Goal: Information Seeking & Learning: Learn about a topic

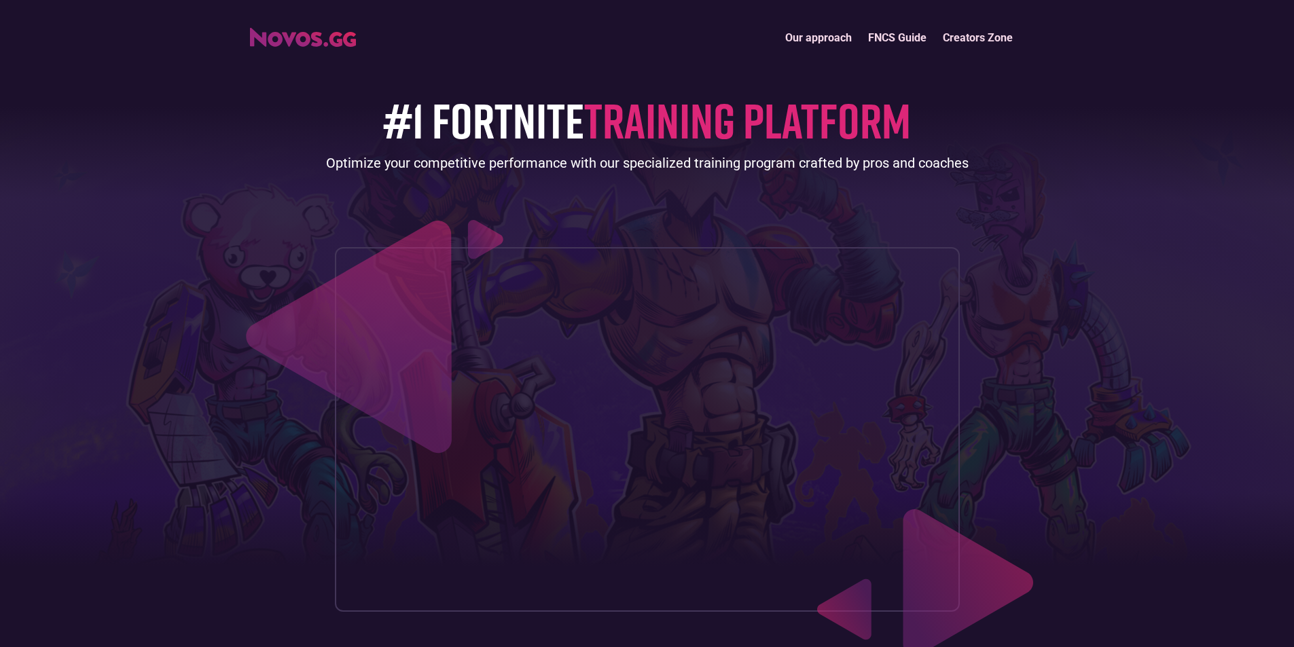
click at [905, 34] on link "FNCS Guide" at bounding box center [897, 37] width 75 height 29
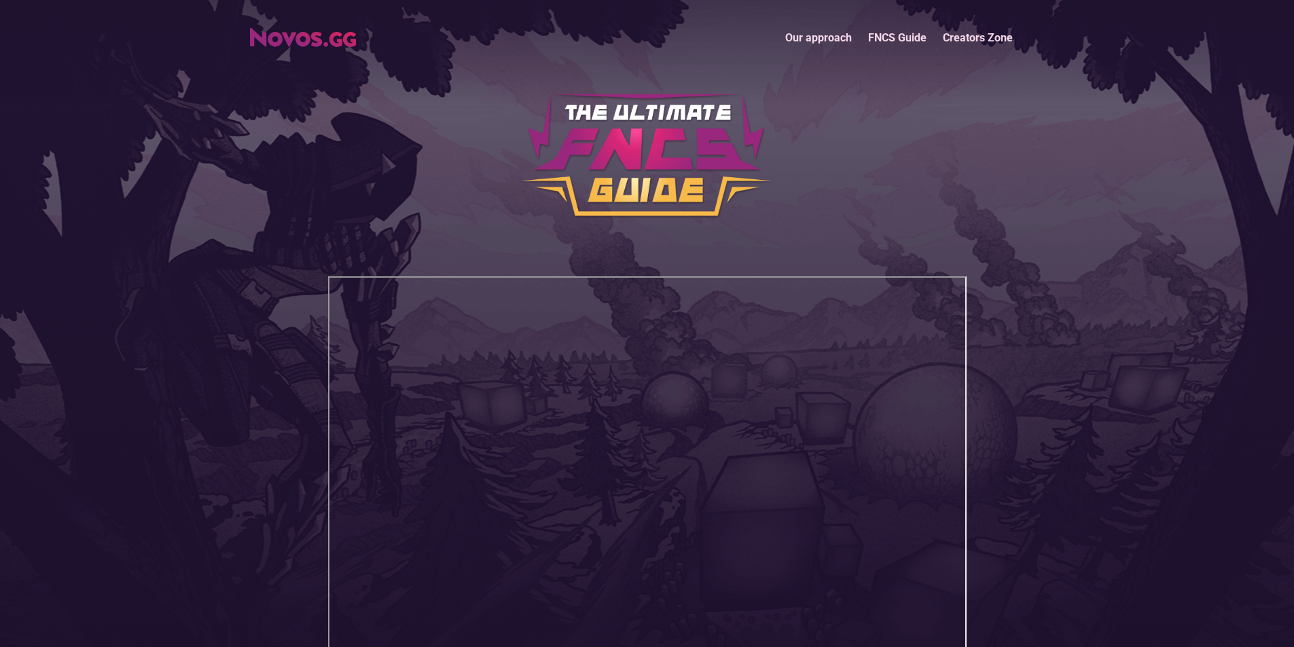
click at [306, 44] on img "home" at bounding box center [303, 37] width 106 height 19
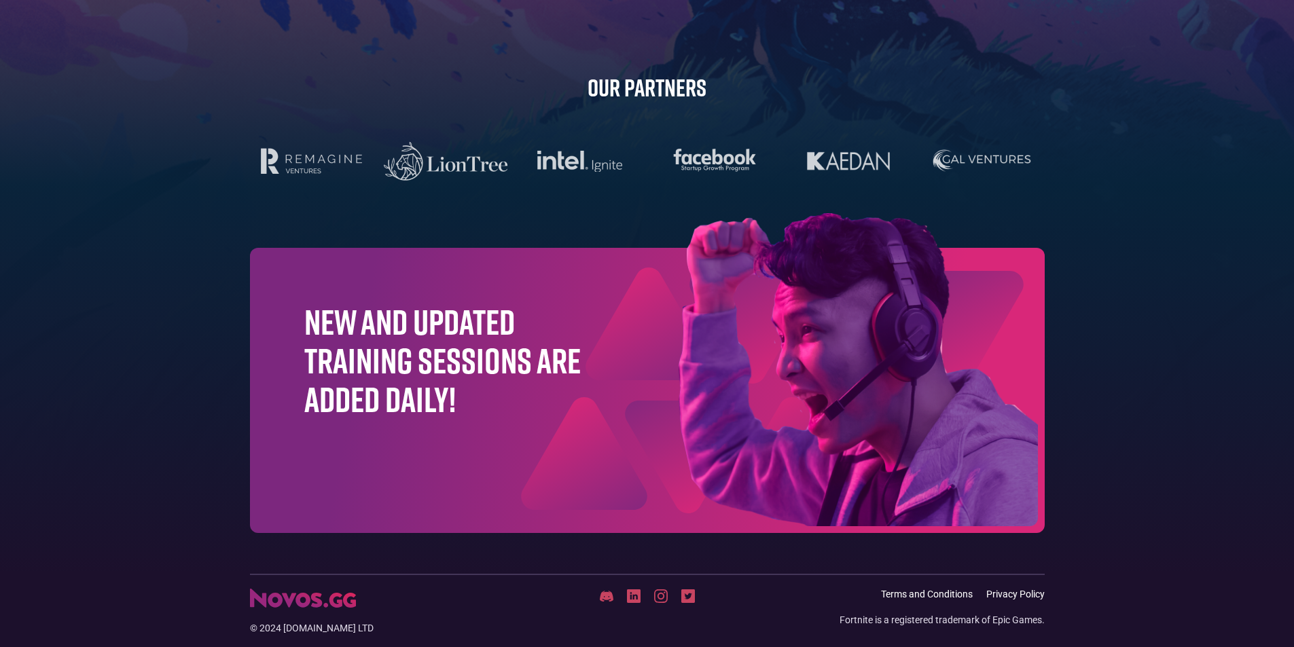
scroll to position [4284, 0]
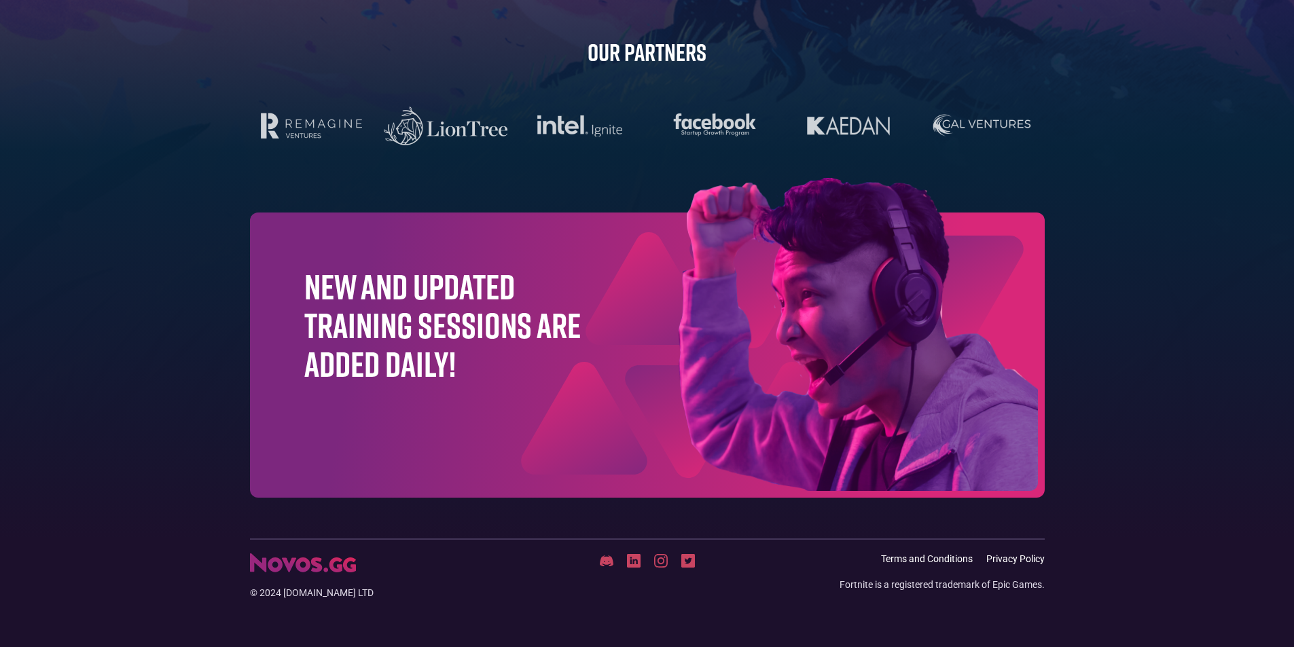
drag, startPoint x: 470, startPoint y: 385, endPoint x: 478, endPoint y: 374, distance: 14.1
click at [471, 385] on div "New and updated training sessions are added daily!" at bounding box center [647, 355] width 795 height 285
click at [517, 290] on h1 "New and updated training sessions are added daily!" at bounding box center [442, 325] width 277 height 117
click at [504, 296] on h1 "New and updated training sessions are added daily!" at bounding box center [442, 325] width 277 height 117
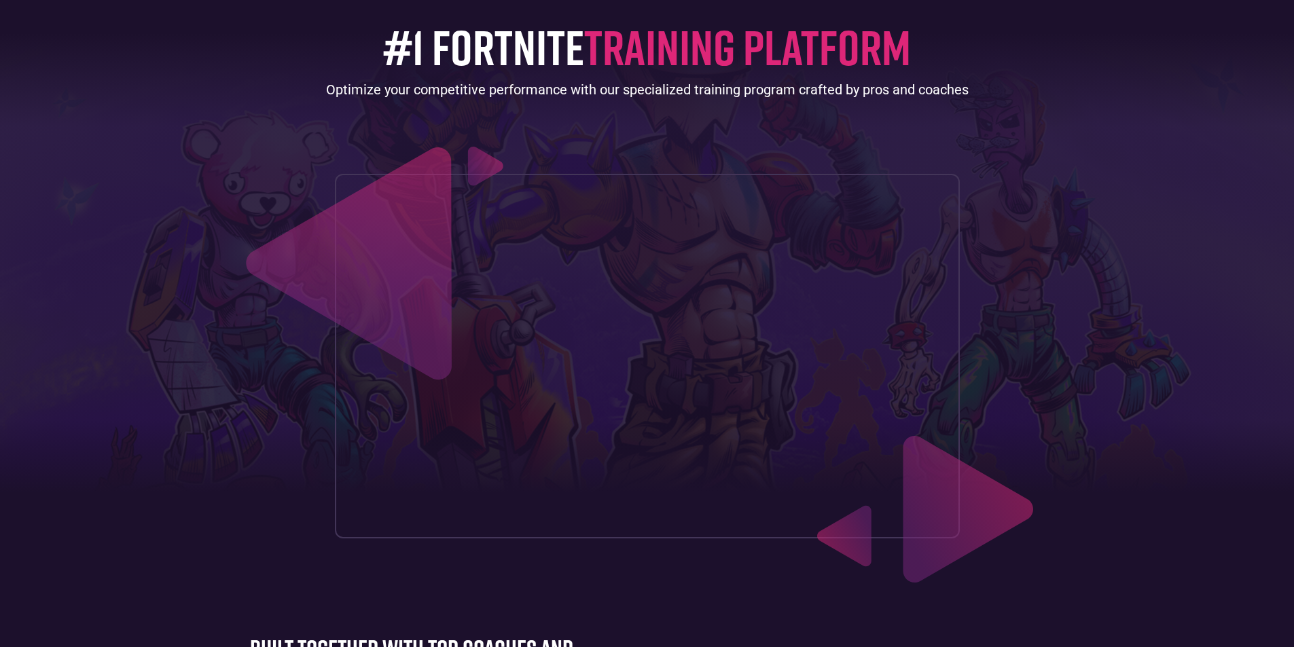
scroll to position [0, 0]
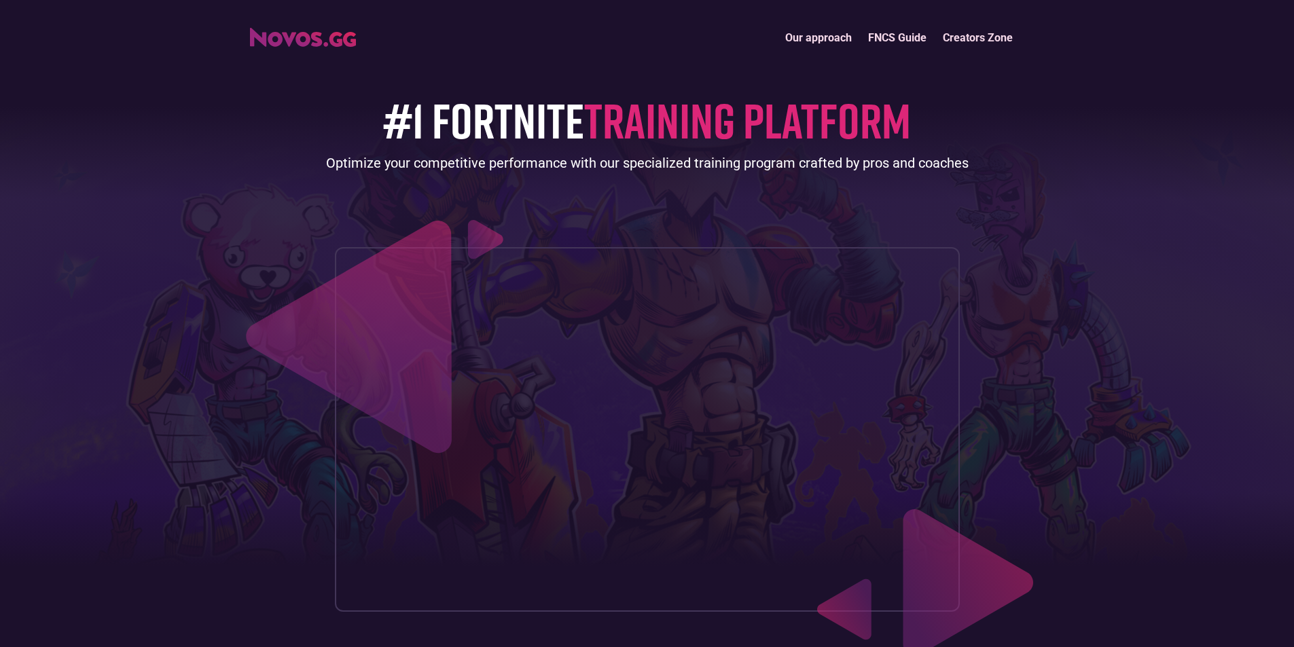
click at [814, 36] on link "Our approach" at bounding box center [818, 37] width 83 height 29
click at [981, 43] on link "Creators Zone" at bounding box center [977, 37] width 86 height 29
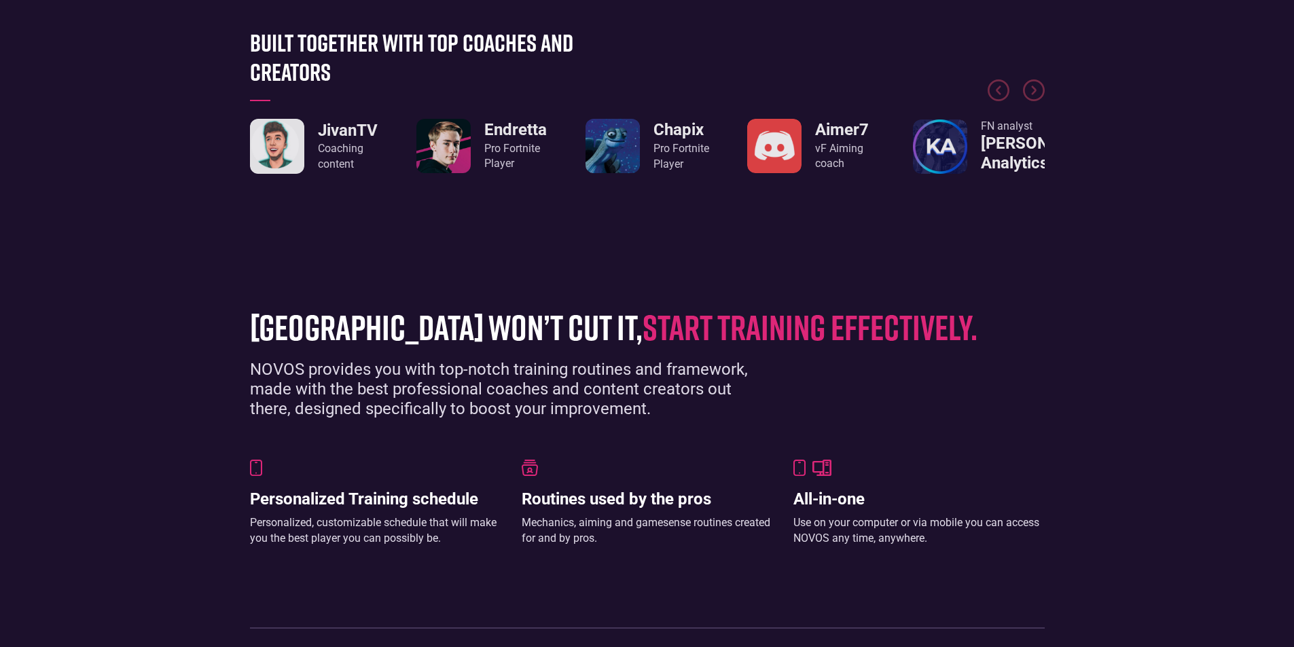
scroll to position [1019, 0]
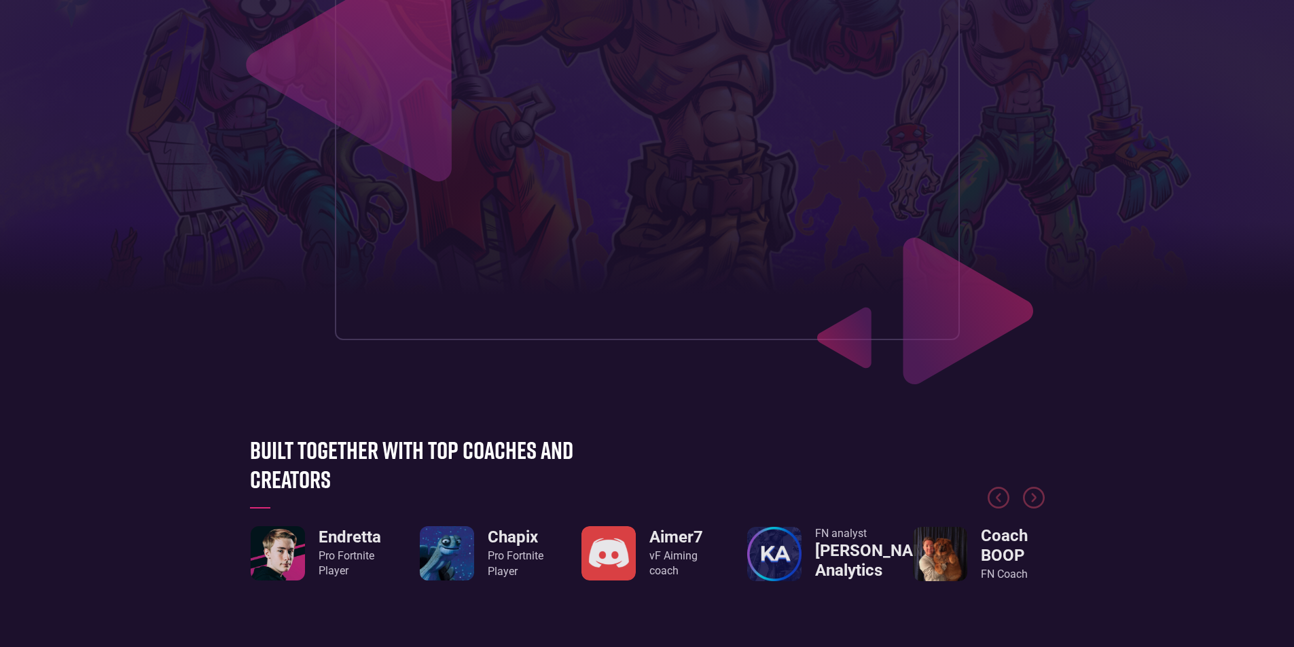
scroll to position [340, 0]
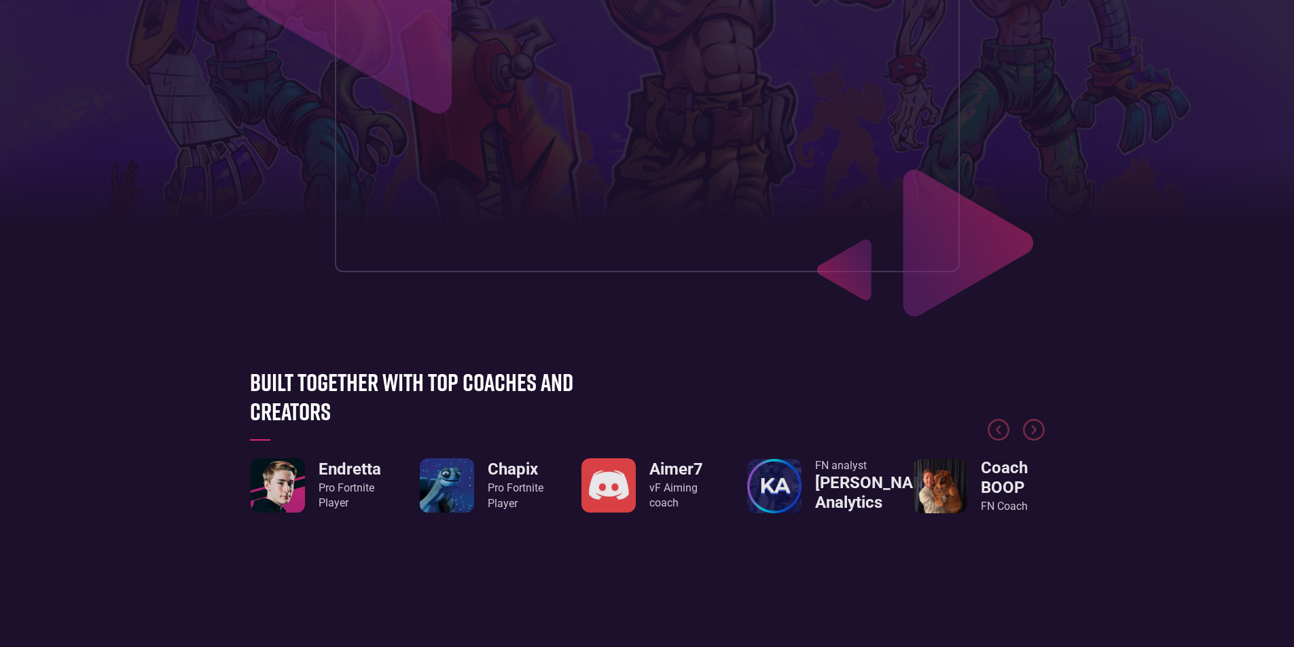
click at [319, 494] on div "Pro Fortnite Player" at bounding box center [350, 496] width 62 height 31
click at [596, 481] on img "3 / 8" at bounding box center [608, 485] width 54 height 54
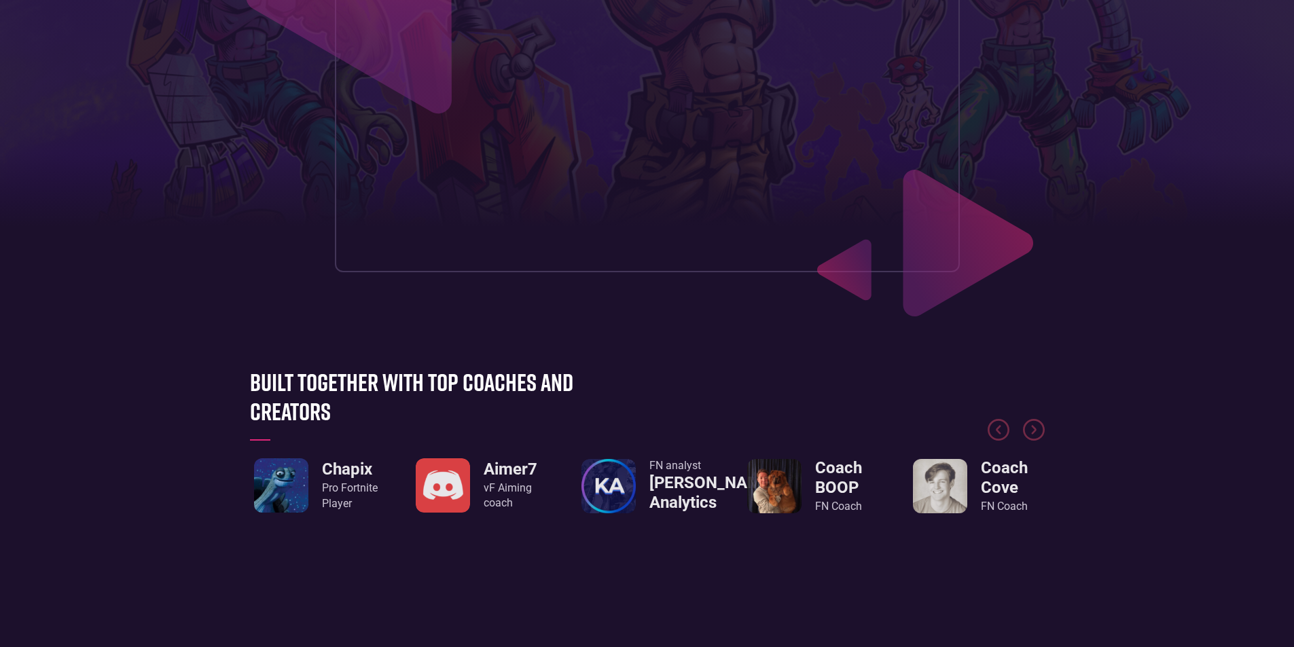
scroll to position [0, 0]
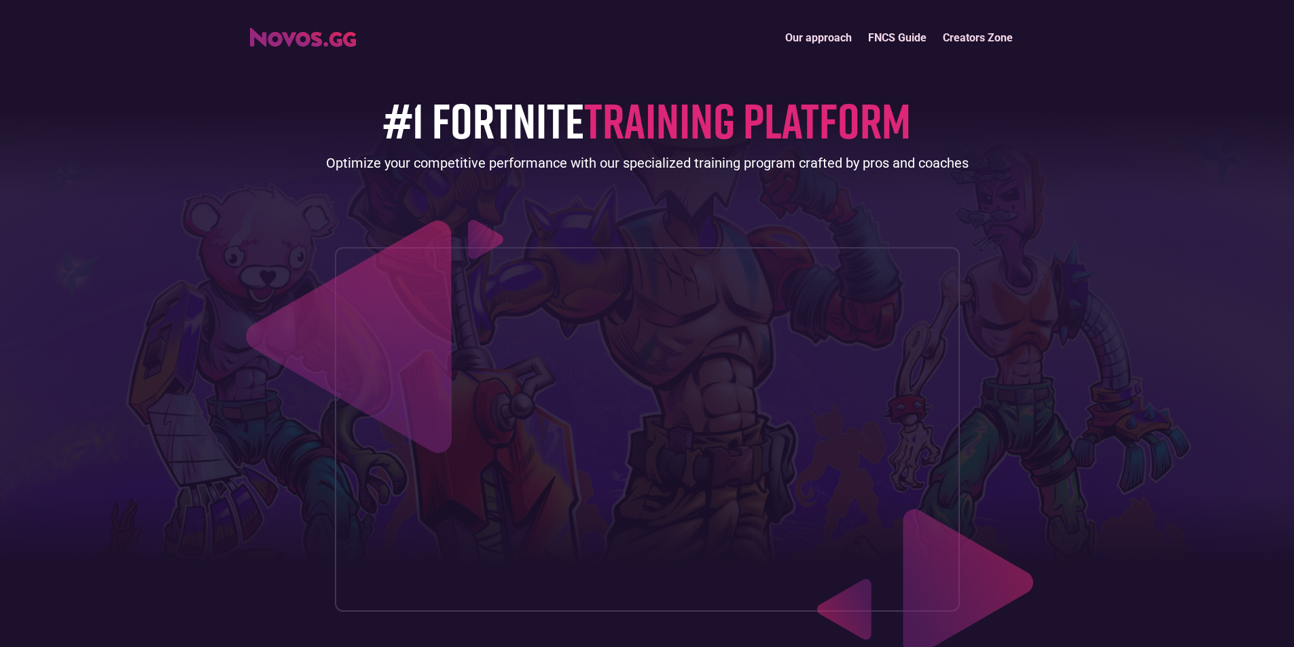
click at [994, 36] on link "Creators Zone" at bounding box center [977, 37] width 86 height 29
click at [307, 43] on img "home" at bounding box center [303, 37] width 106 height 19
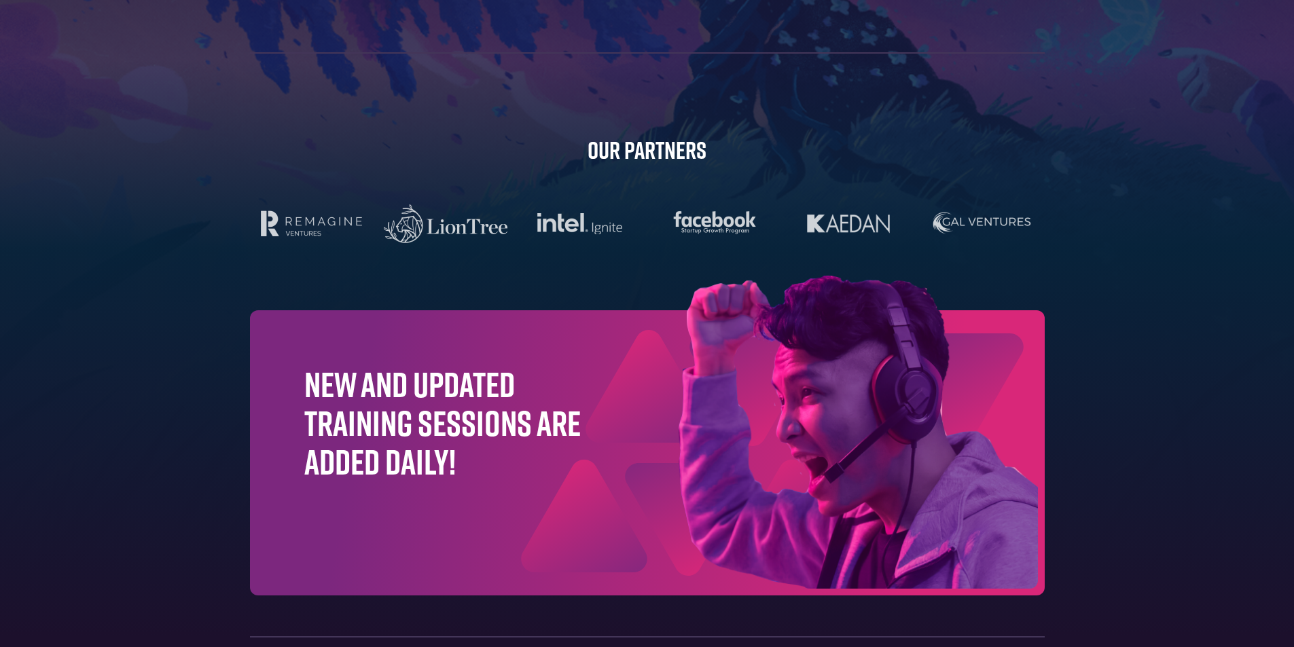
scroll to position [4284, 0]
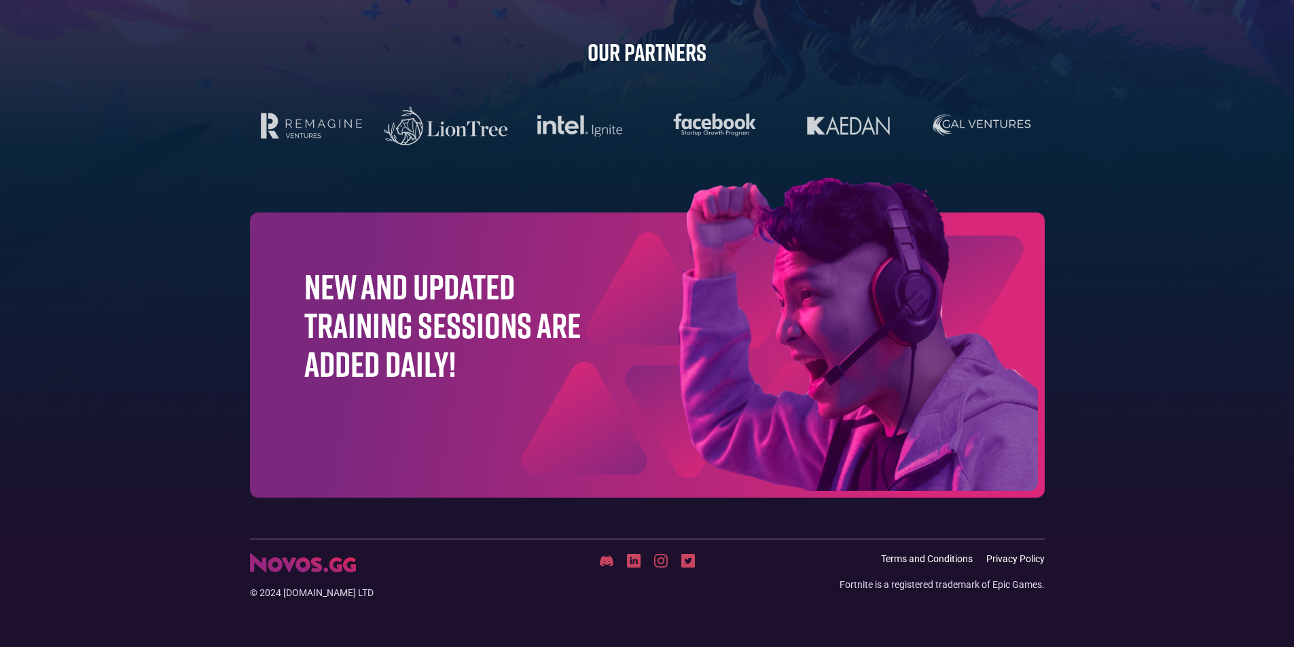
click at [970, 587] on div "Fortnite is a registered trademark of Epic Games." at bounding box center [941, 585] width 205 height 14
click at [972, 584] on div "Fortnite is a registered trademark of Epic Games." at bounding box center [941, 585] width 205 height 14
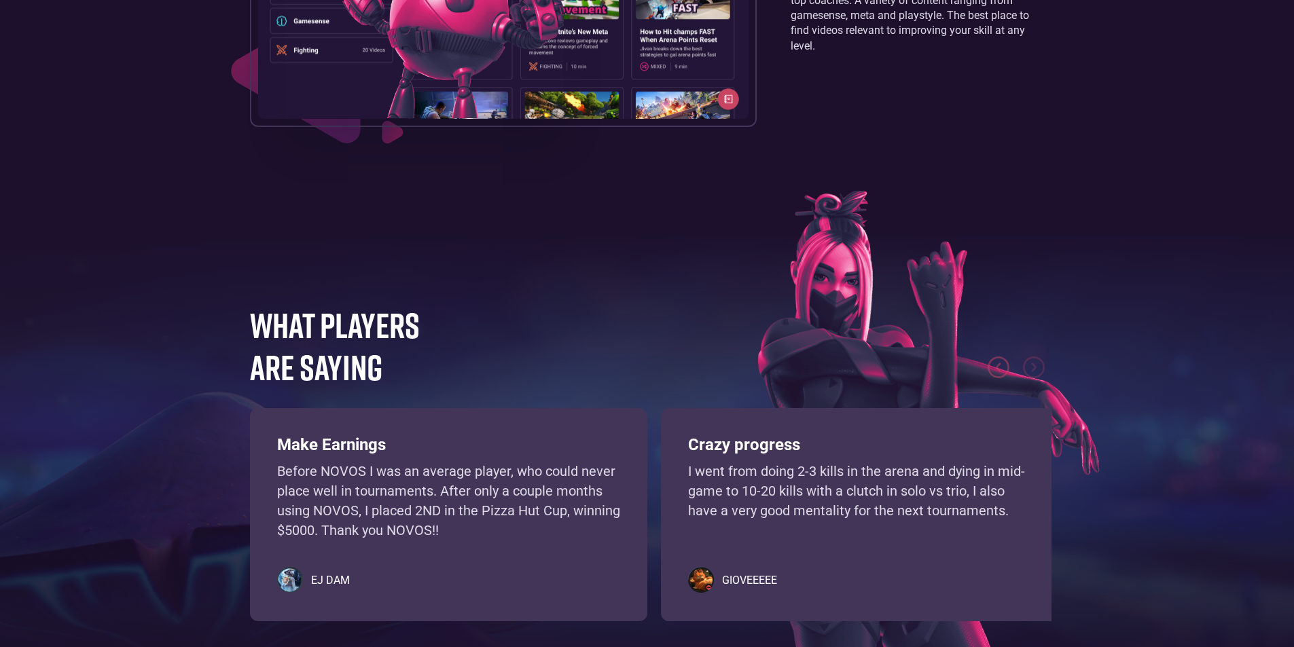
scroll to position [2858, 0]
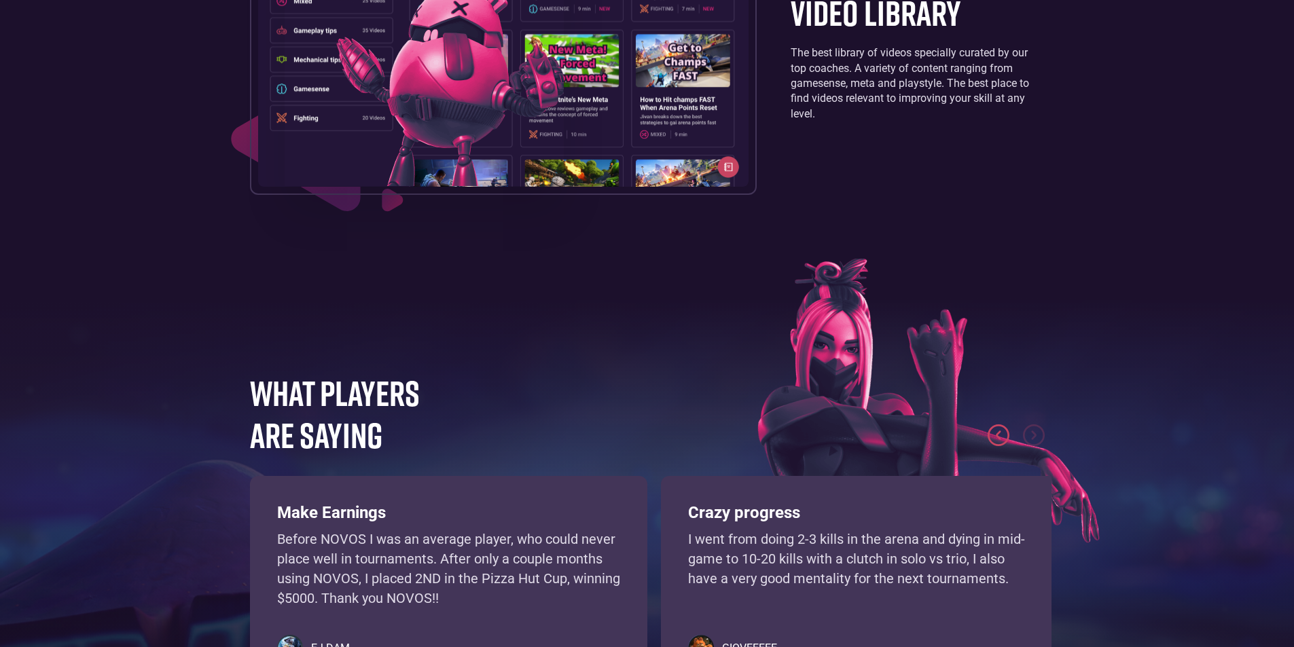
click at [988, 446] on img "previous slide" at bounding box center [998, 435] width 22 height 22
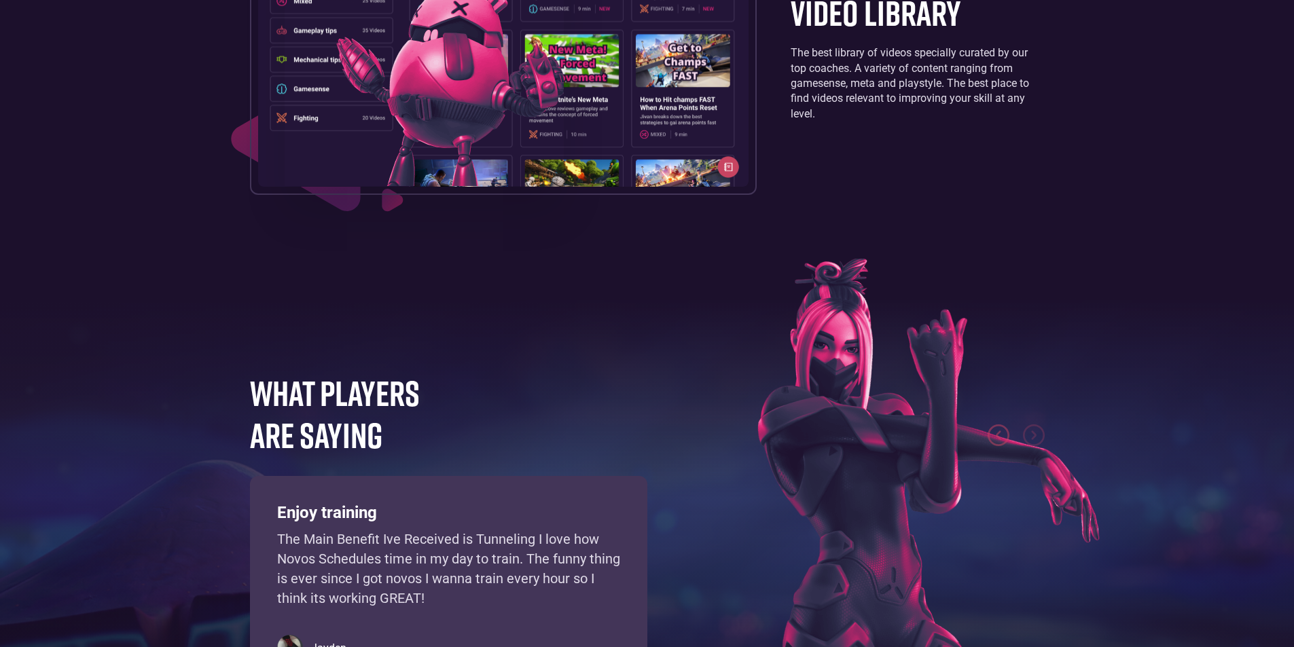
scroll to position [2994, 0]
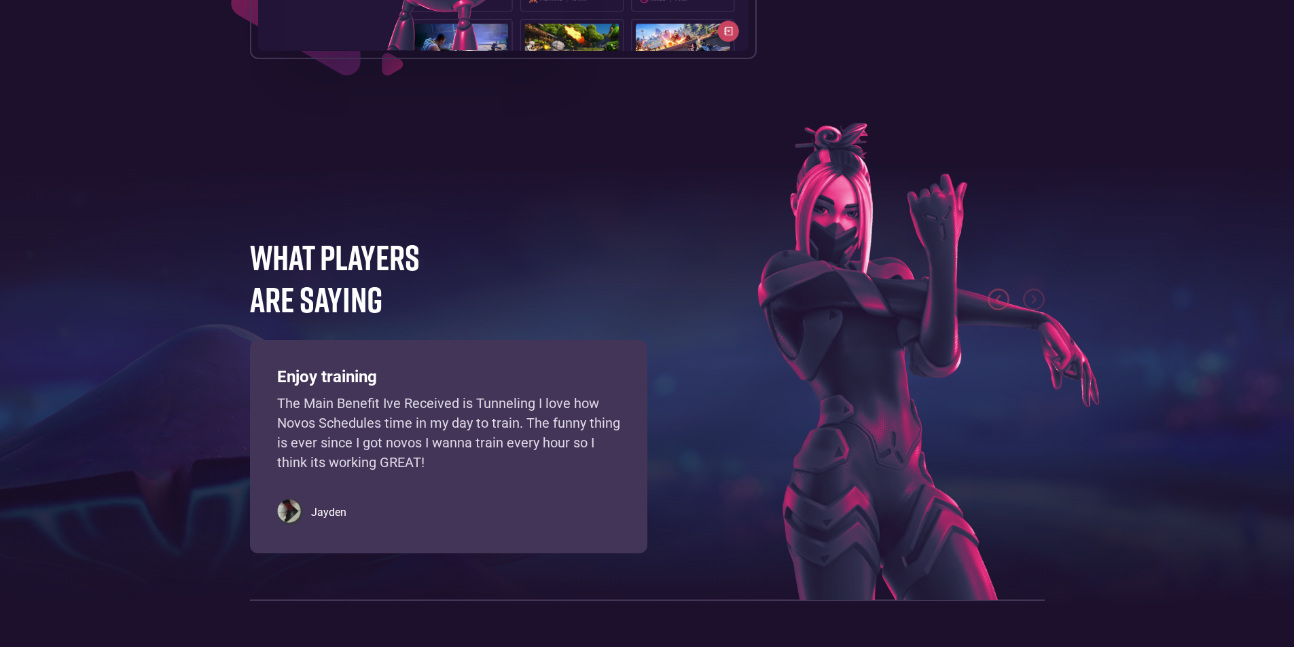
click at [308, 526] on div "Jayden" at bounding box center [448, 512] width 343 height 27
click at [387, 518] on div "Enjoy training The Main Benefit Ive Received is Tunneling I love how Novos Sche…" at bounding box center [448, 446] width 397 height 213
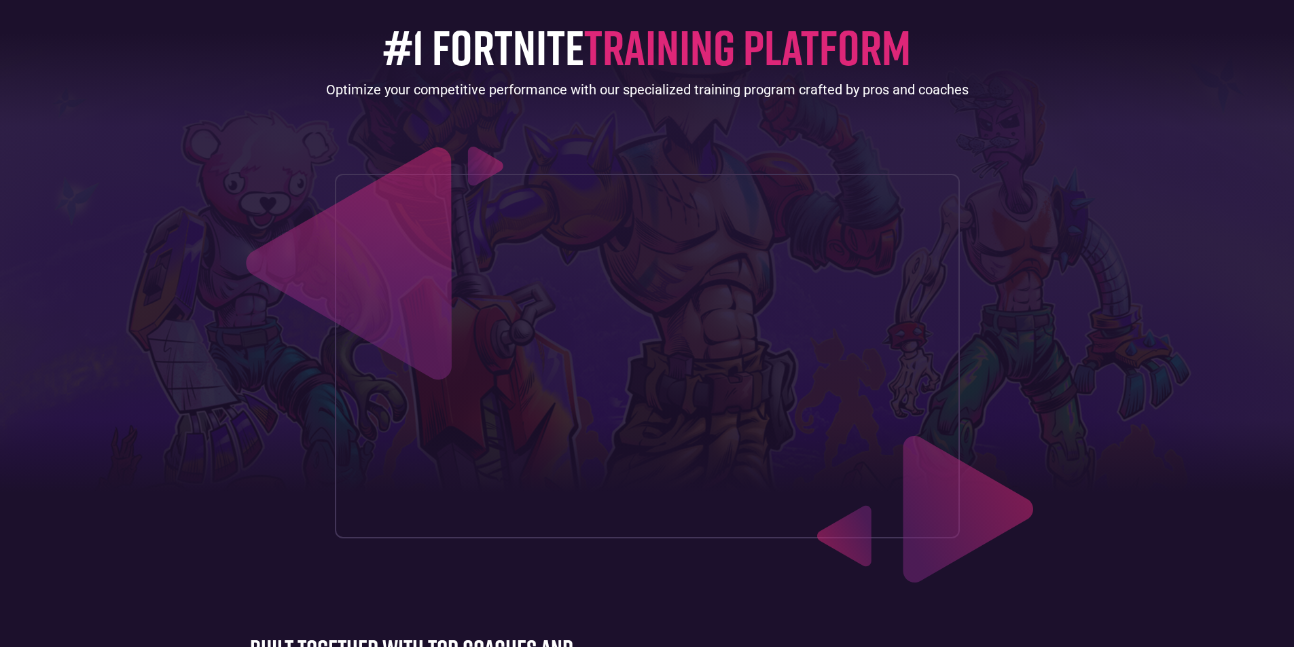
scroll to position [0, 0]
